Goal: Task Accomplishment & Management: Use online tool/utility

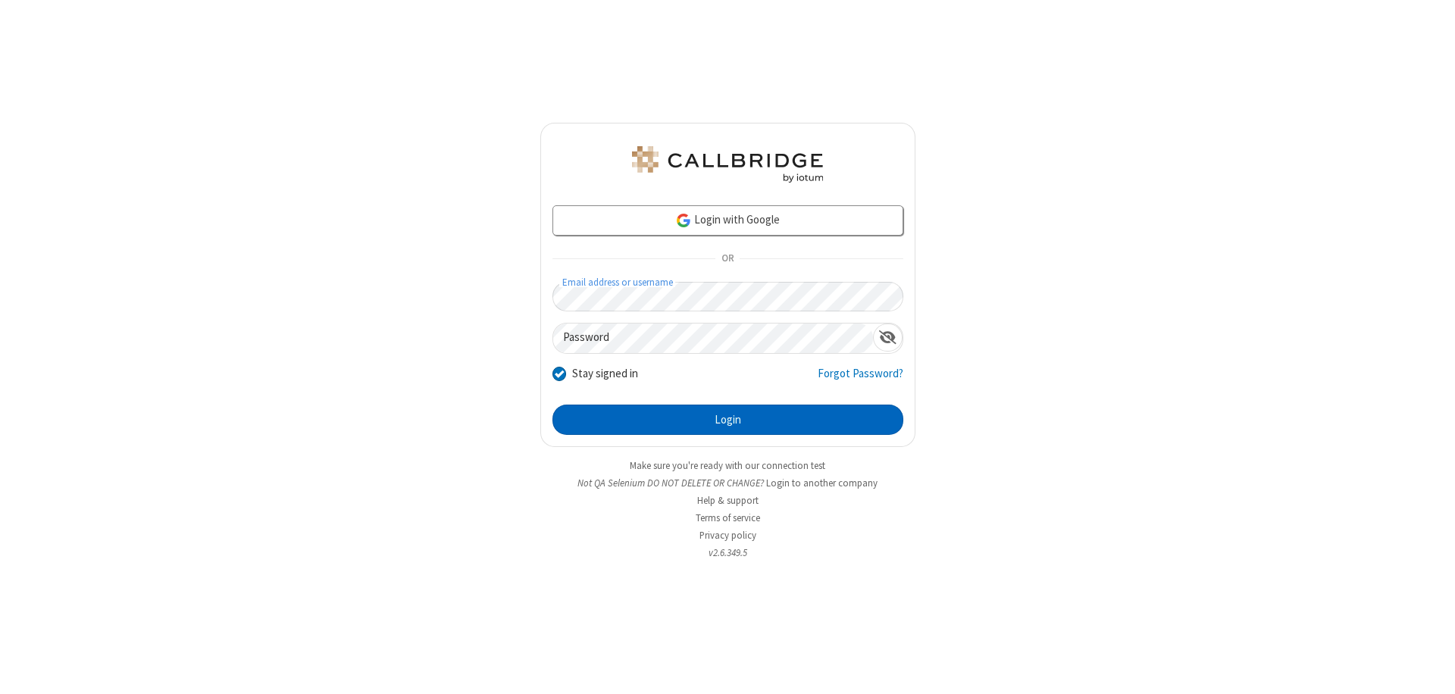
click at [728, 420] on button "Login" at bounding box center [728, 420] width 351 height 30
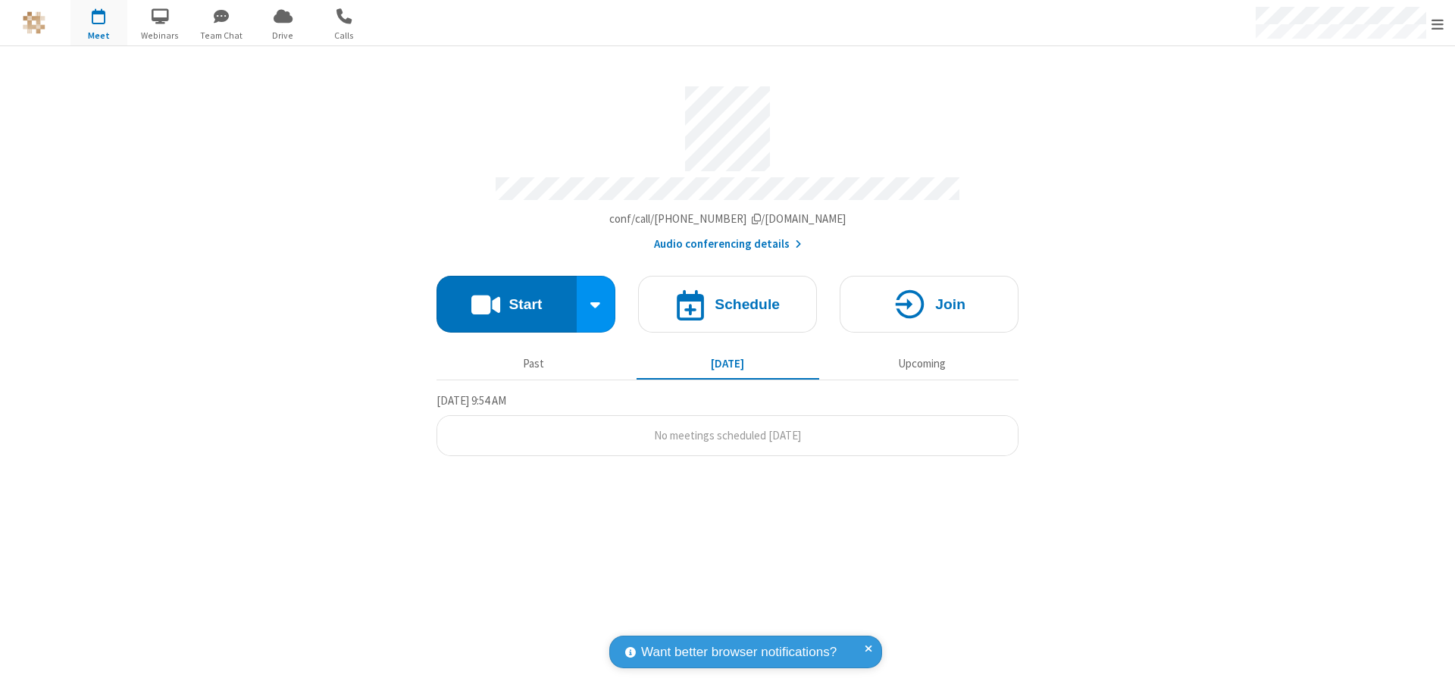
click at [506, 297] on button "Start" at bounding box center [507, 304] width 140 height 57
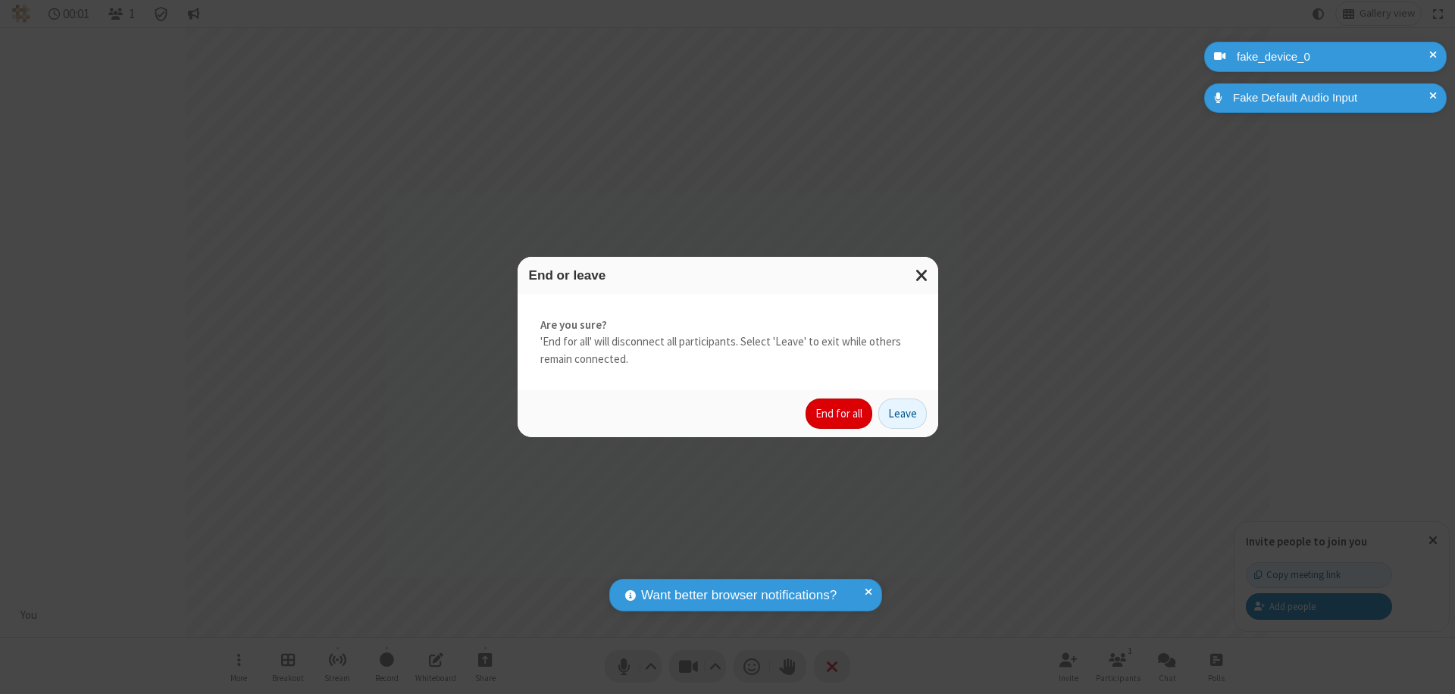
click at [840, 414] on button "End for all" at bounding box center [839, 414] width 67 height 30
